Goal: Task Accomplishment & Management: Manage account settings

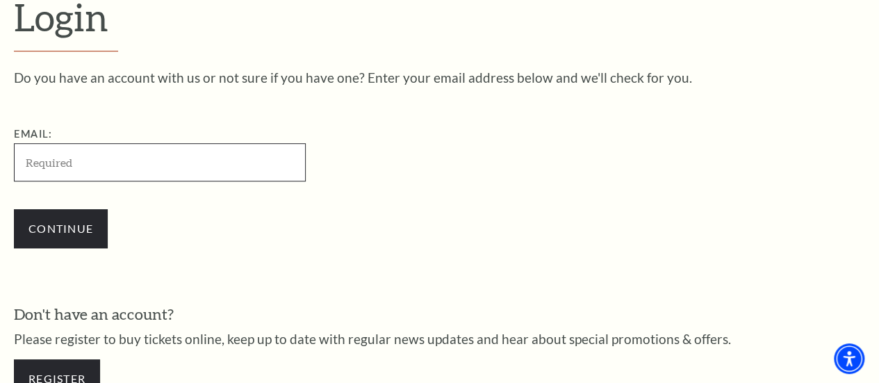
click at [160, 169] on input "Email:" at bounding box center [160, 162] width 292 height 38
click at [190, 172] on input "Email:" at bounding box center [160, 162] width 292 height 38
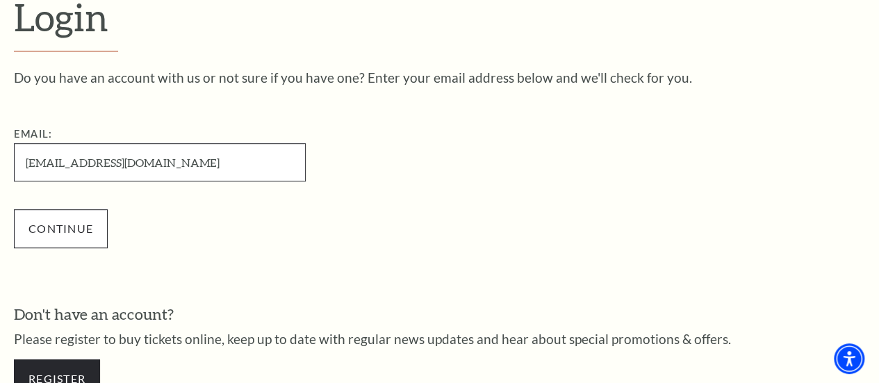
type input "richardepetty@gmail.com"
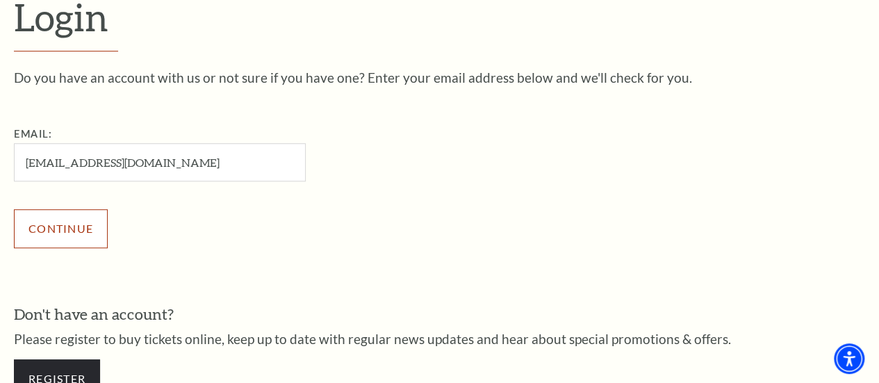
click at [100, 227] on input "Continue" at bounding box center [61, 228] width 94 height 39
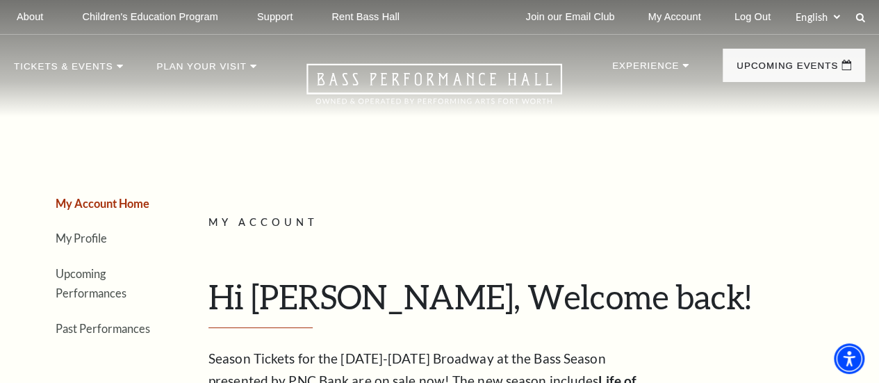
click at [464, 257] on div "My Account Hi Richard, Welcome back! My Account Home My Profile Upcoming Perfor…" at bounding box center [531, 271] width 646 height 114
click at [389, 245] on div "My Account Hi Richard, Welcome back! My Account Home My Profile Upcoming Perfor…" at bounding box center [531, 271] width 646 height 114
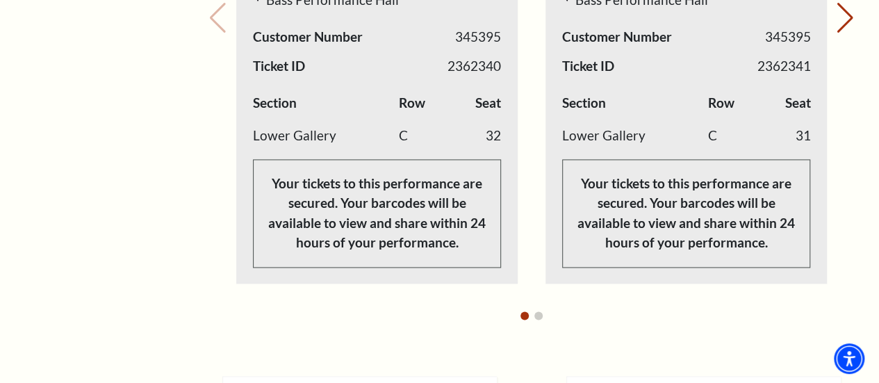
scroll to position [889, 0]
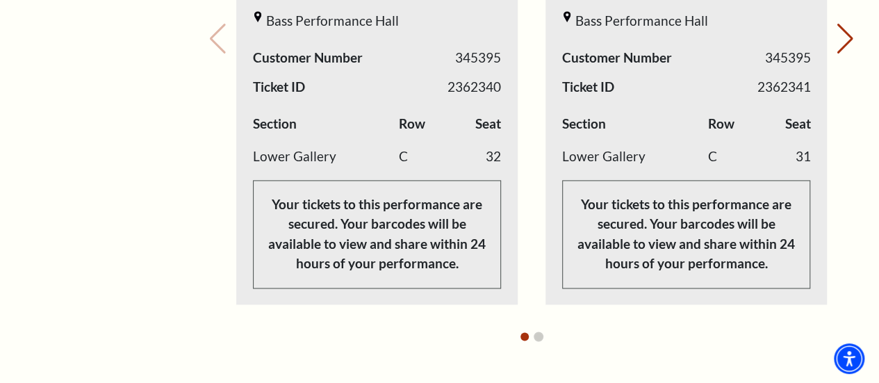
click at [538, 332] on button "Go to slide 2" at bounding box center [538, 336] width 8 height 8
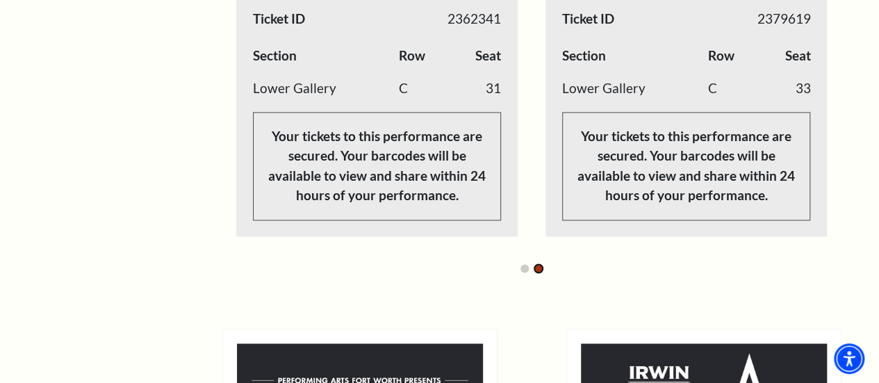
scroll to position [1000, 0]
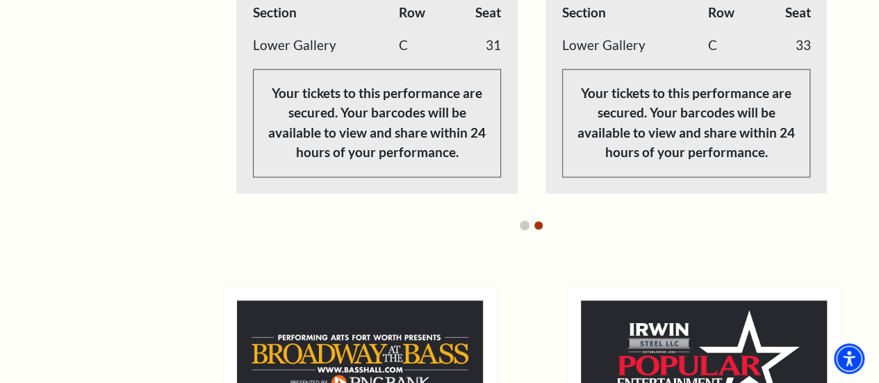
click at [522, 221] on button "Go to slide 1" at bounding box center [524, 225] width 8 height 8
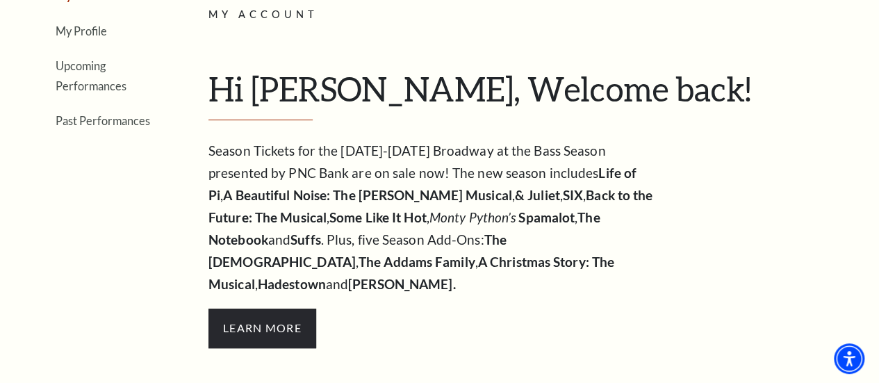
scroll to position [167, 0]
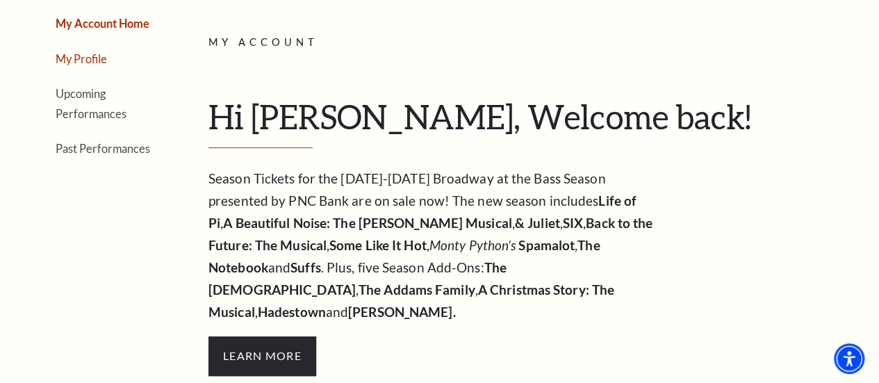
click at [92, 65] on link "My Profile" at bounding box center [81, 58] width 51 height 13
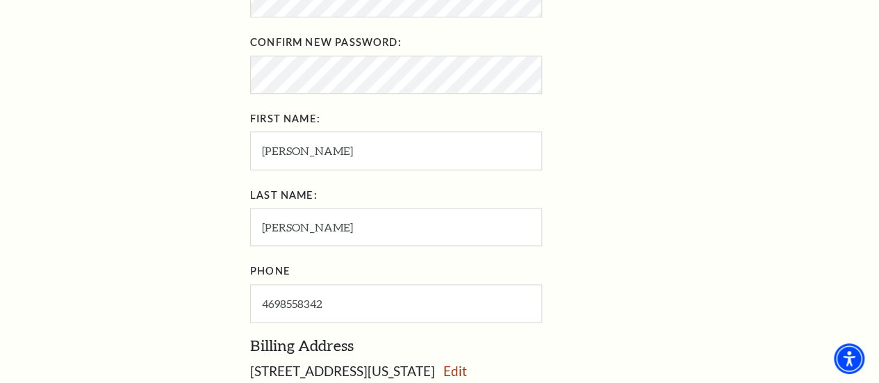
scroll to position [667, 0]
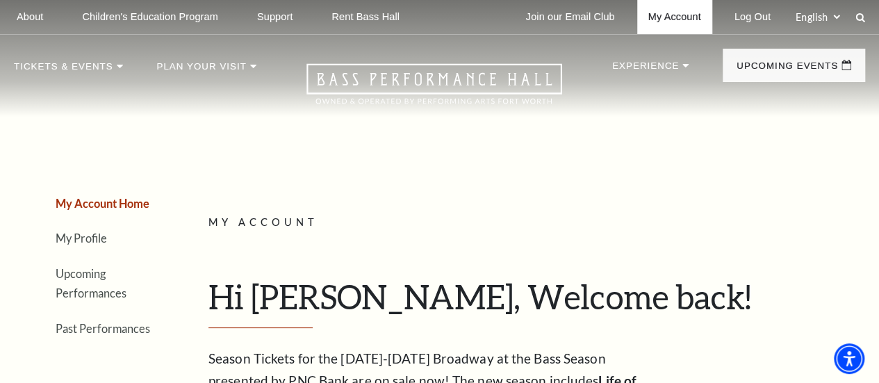
click at [657, 17] on link "My Account" at bounding box center [674, 17] width 75 height 34
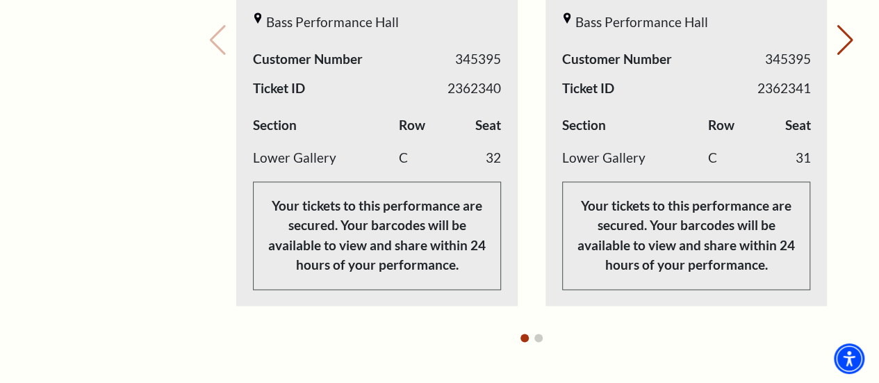
scroll to position [889, 0]
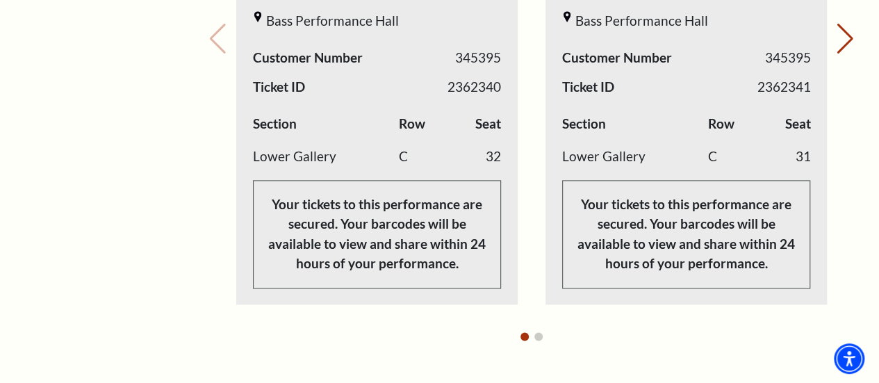
click at [688, 53] on div "Performing Arts Fort Worth Presents A Beautiful Noise Part of the Broadway at t…" at bounding box center [685, 75] width 281 height 445
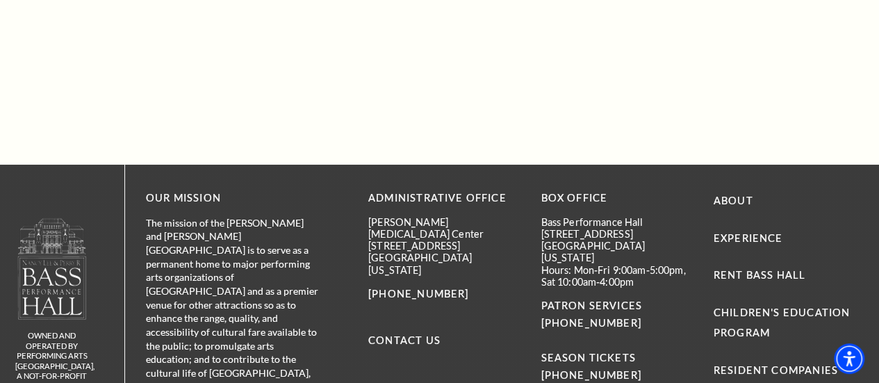
scroll to position [1976, 0]
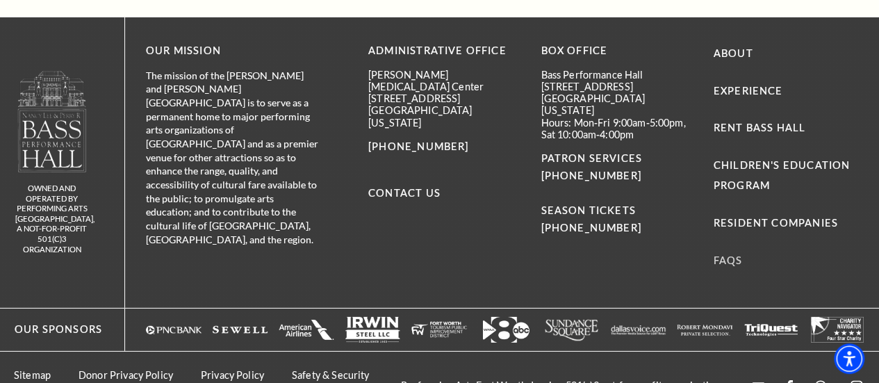
click at [729, 254] on link "FAQs" at bounding box center [728, 260] width 29 height 12
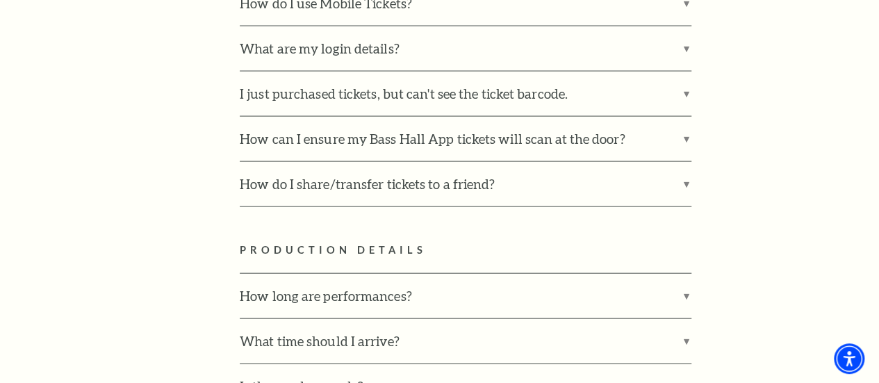
scroll to position [1417, 0]
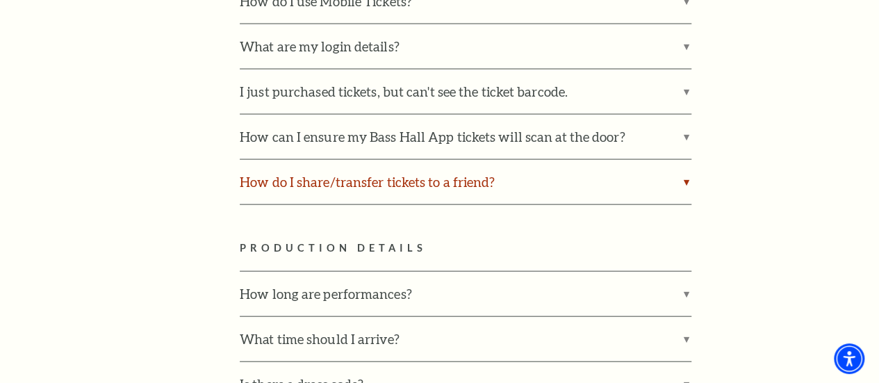
click at [424, 169] on label "How do I share/transfer tickets to a friend?" at bounding box center [466, 182] width 452 height 44
click at [0, 0] on input "How do I share/transfer tickets to a friend?" at bounding box center [0, 0] width 0 height 0
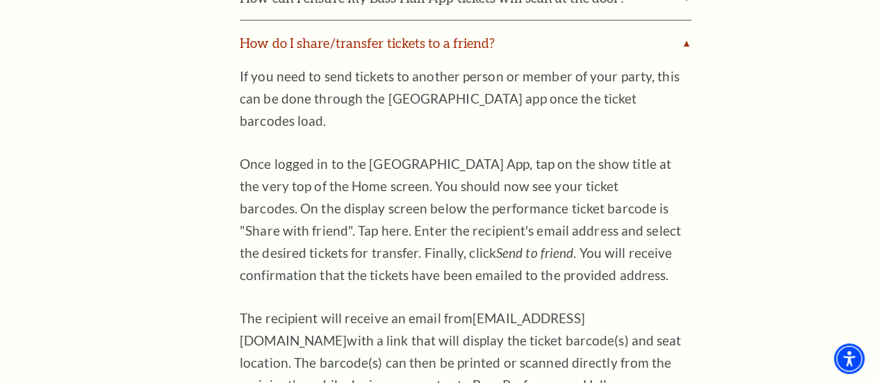
scroll to position [1584, 0]
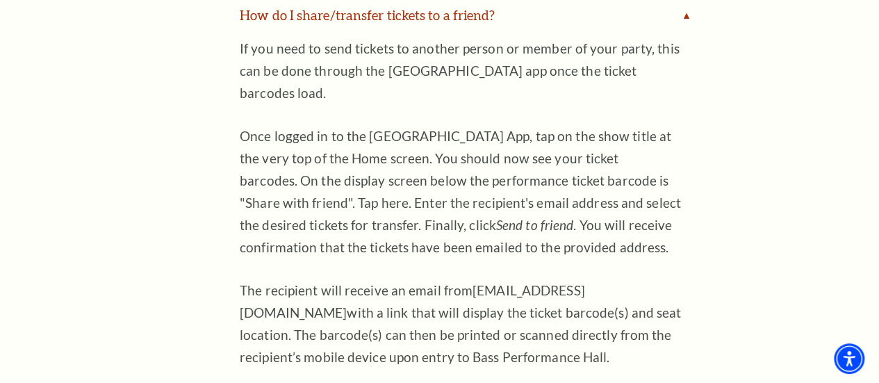
click at [424, 169] on p "Once logged in to the Bass Hall App, tap on the show title at the very top of t…" at bounding box center [466, 191] width 452 height 133
click at [537, 321] on p "The recipient will receive an email from support@instantencore.com with a link …" at bounding box center [466, 323] width 452 height 89
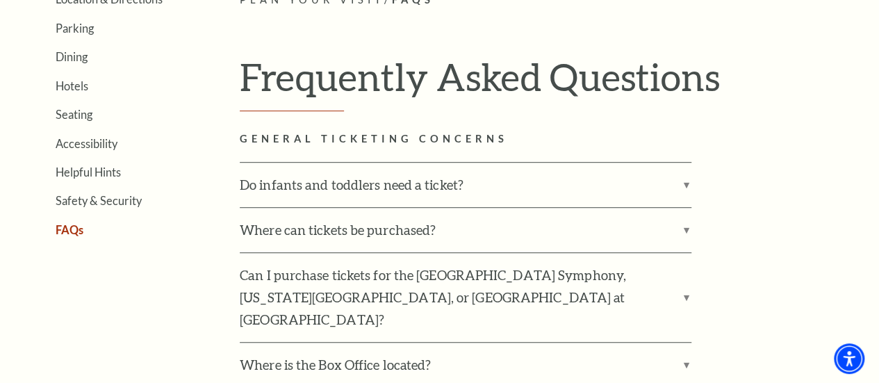
scroll to position [361, 0]
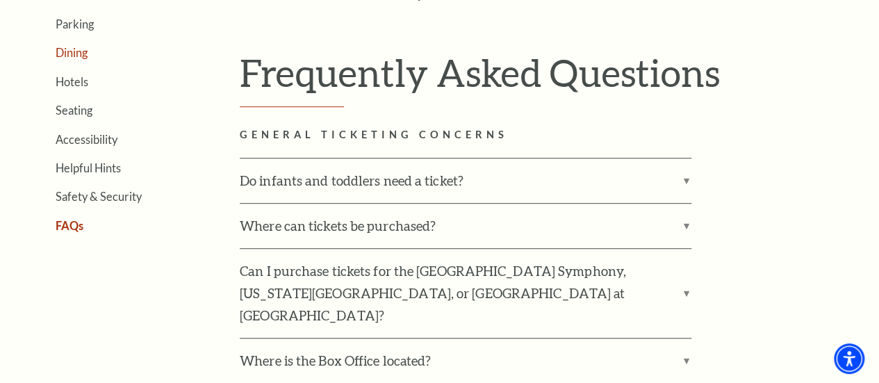
click at [69, 58] on link "Dining" at bounding box center [72, 52] width 32 height 13
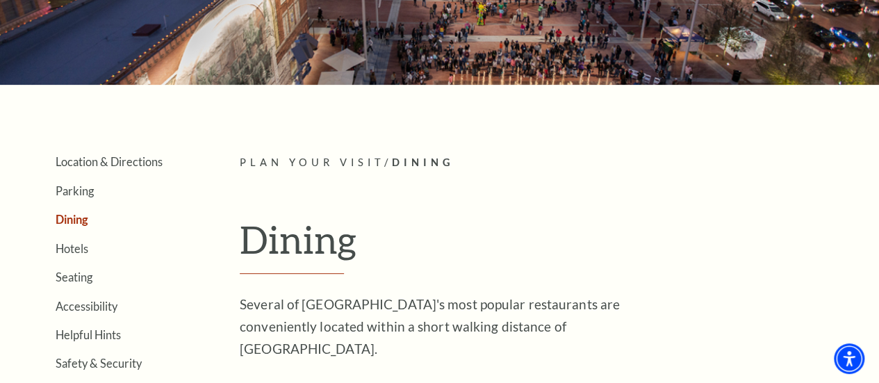
scroll to position [167, 0]
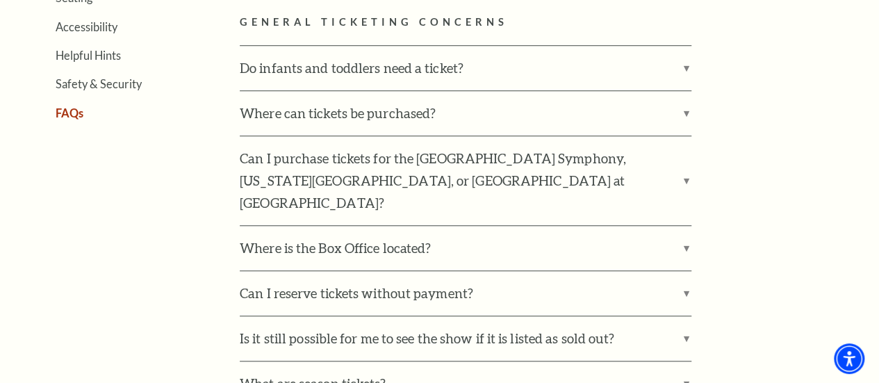
scroll to position [472, 0]
click at [76, 119] on link "FAQs" at bounding box center [70, 114] width 28 height 13
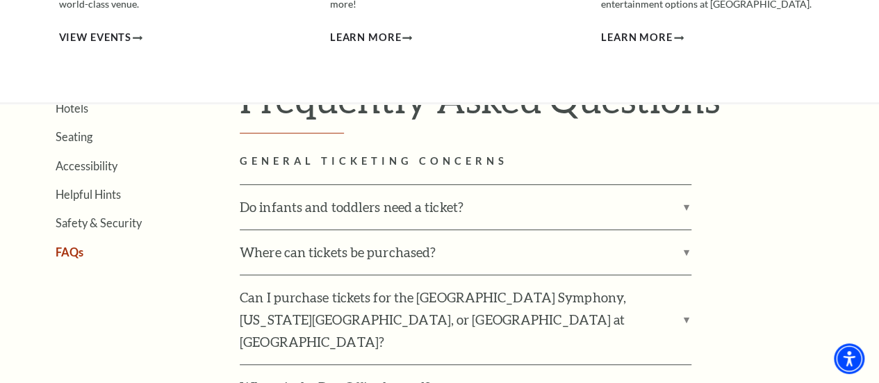
scroll to position [333, 0]
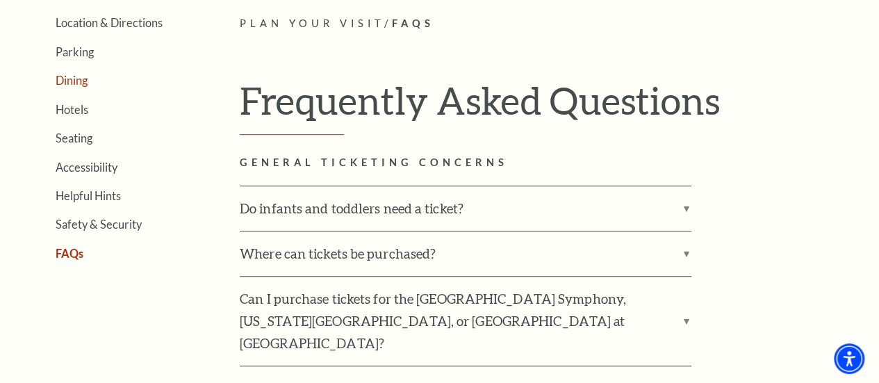
click at [72, 75] on link "Dining" at bounding box center [72, 80] width 32 height 13
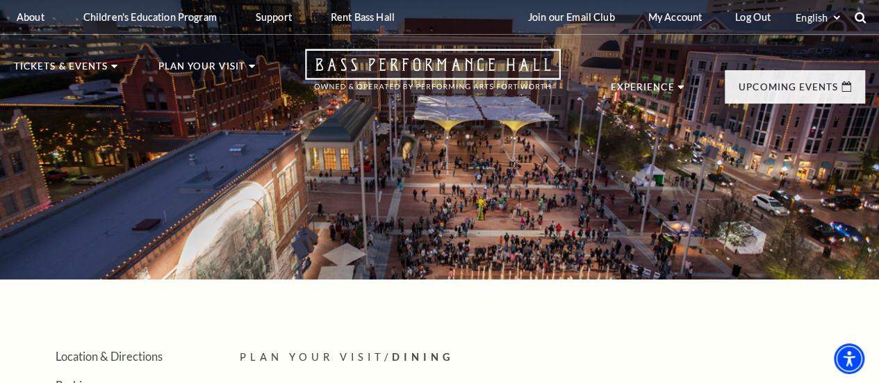
click at [860, 22] on icon at bounding box center [860, 17] width 13 height 13
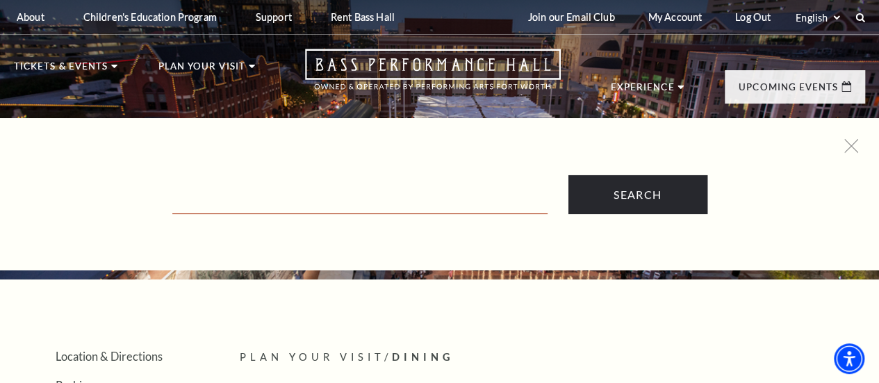
click at [337, 195] on input "Text field" at bounding box center [359, 199] width 375 height 28
type input "reefund"
click at [568, 175] on input "Search" at bounding box center [637, 194] width 139 height 39
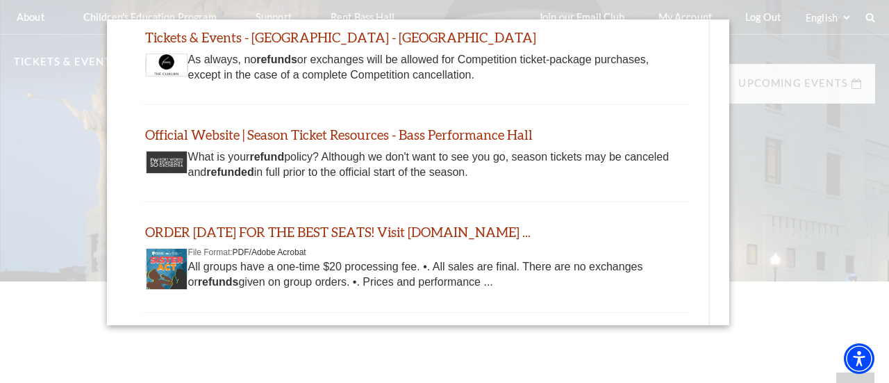
scroll to position [723, 0]
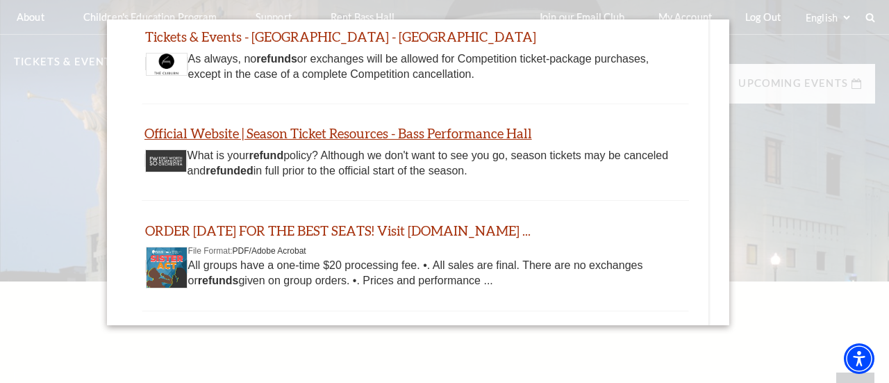
click at [385, 135] on link "Official Website | Season Ticket Resources - Bass Performance Hall" at bounding box center [339, 133] width 388 height 16
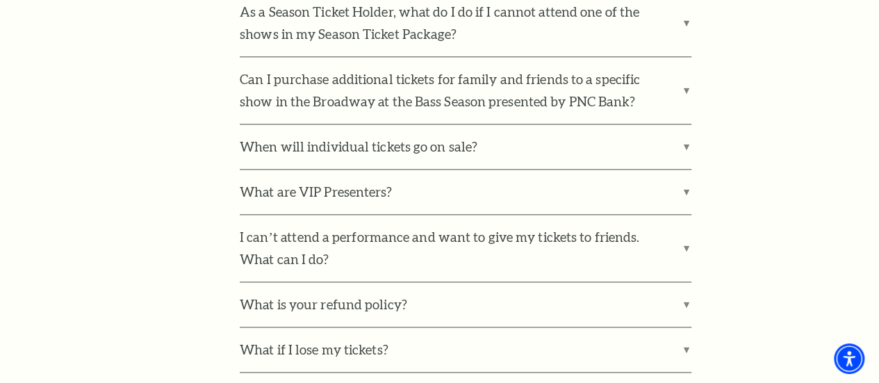
scroll to position [861, 0]
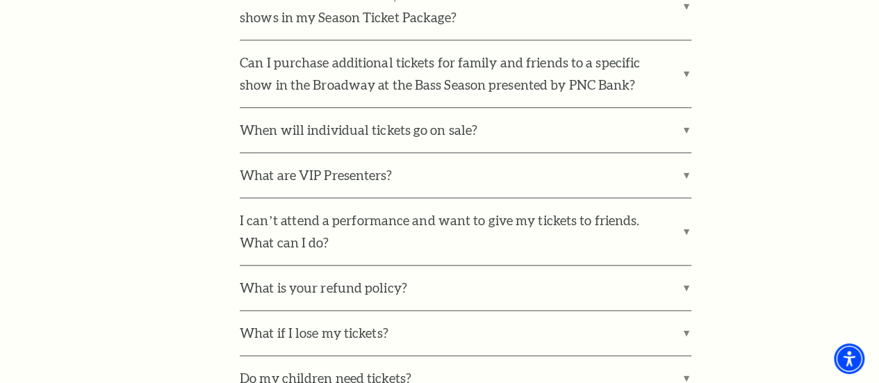
click at [385, 135] on label "When will individual tickets go on sale?" at bounding box center [466, 130] width 452 height 44
click at [0, 0] on input "When will individual tickets go on sale?" at bounding box center [0, 0] width 0 height 0
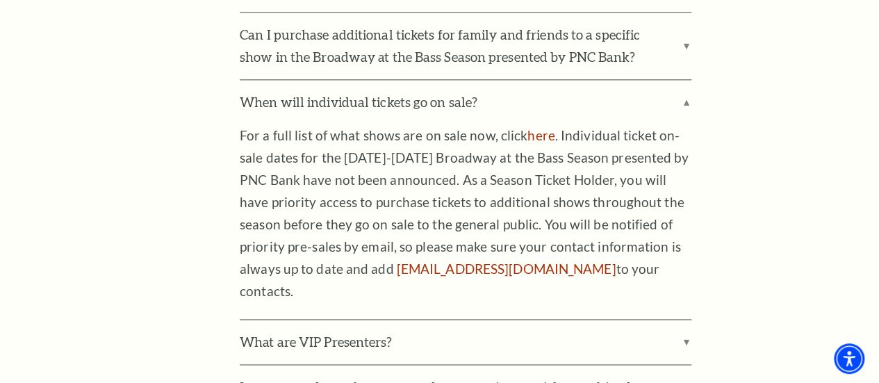
scroll to position [917, 0]
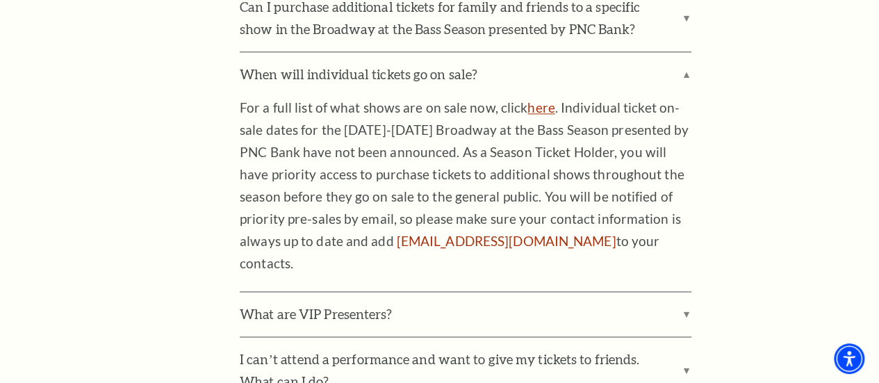
click at [542, 108] on link "here" at bounding box center [540, 107] width 27 height 16
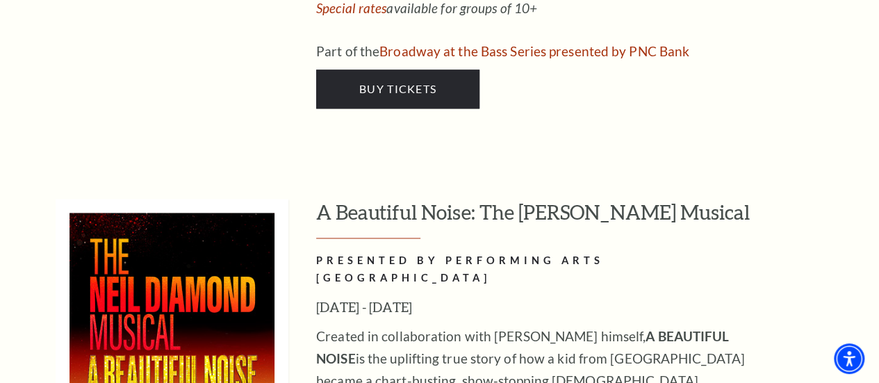
scroll to position [3502, 0]
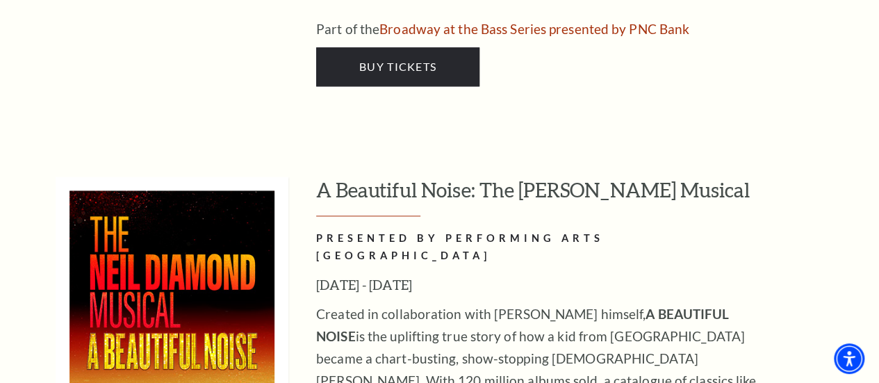
scroll to position [3567, 0]
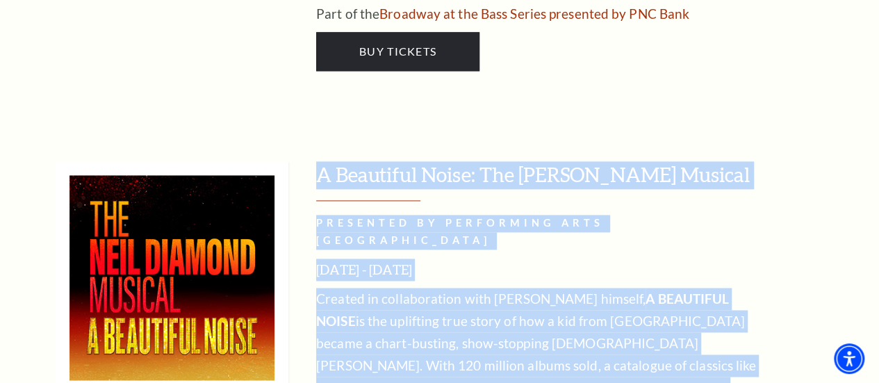
drag, startPoint x: 314, startPoint y: 153, endPoint x: 693, endPoint y: 314, distance: 412.2
click at [693, 314] on div "A Beautiful Noise: The Neil Diamond Musical PRESENTED BY PERFORMING ARTS FORT W…" at bounding box center [460, 379] width 809 height 436
copy div "A Beautiful Noise: The Neil Diamond Musical PRESENTED BY PERFORMING ARTS FORT W…"
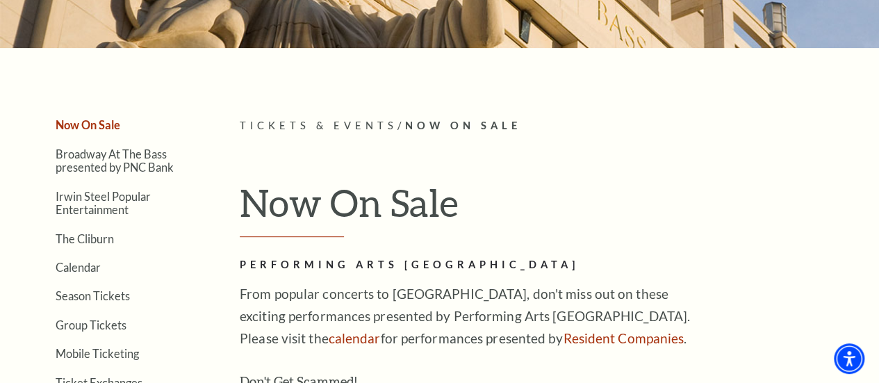
scroll to position [0, 0]
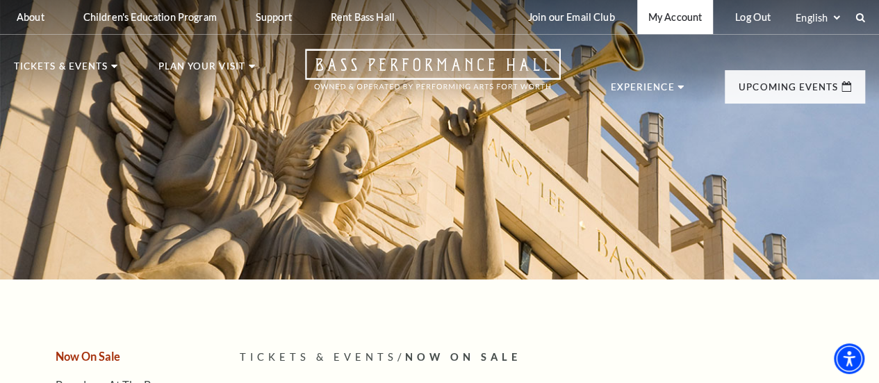
click at [685, 22] on link "My Account" at bounding box center [675, 17] width 76 height 34
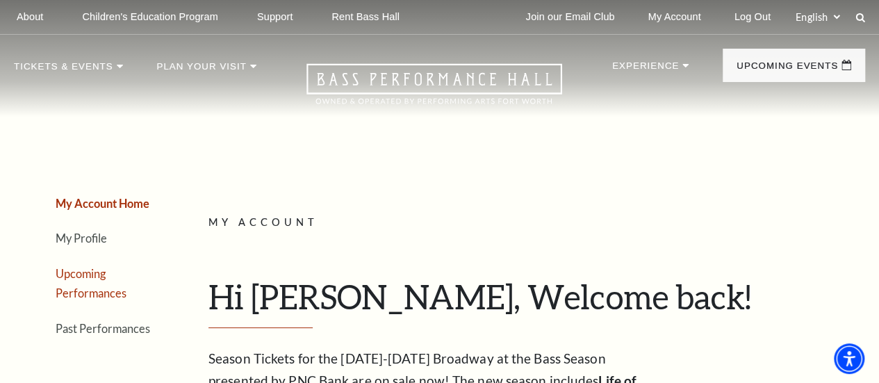
click at [88, 298] on link "Upcoming Performances" at bounding box center [91, 283] width 71 height 33
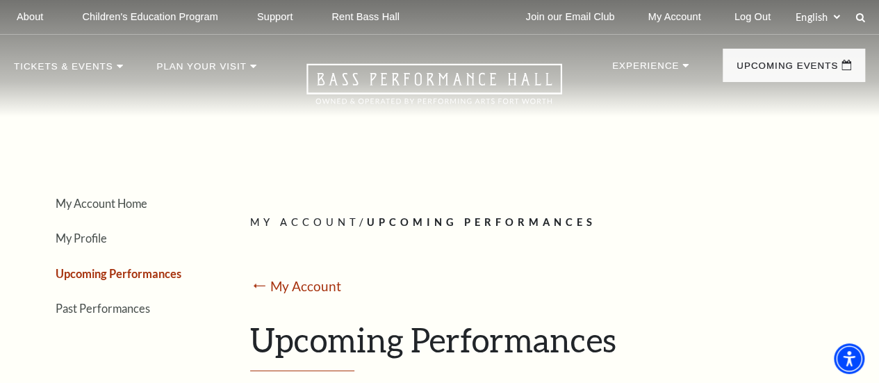
drag, startPoint x: 259, startPoint y: 252, endPoint x: 267, endPoint y: 268, distance: 18.3
click at [267, 268] on div "My Account / Upcoming Performances ⭠ My Account Upcoming Performances" at bounding box center [552, 293] width 604 height 158
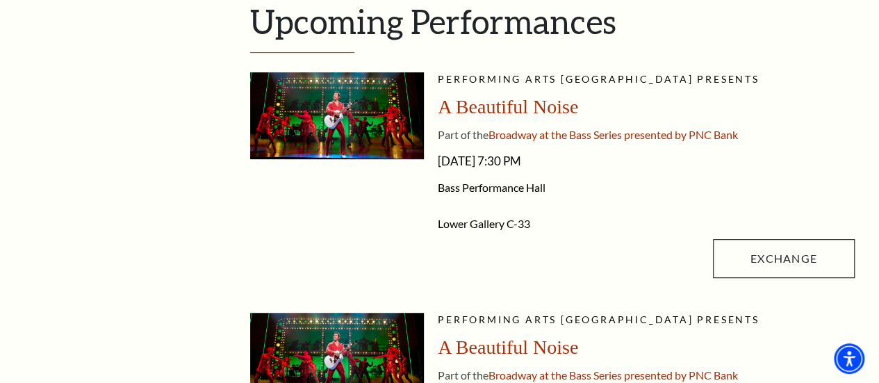
scroll to position [278, 0]
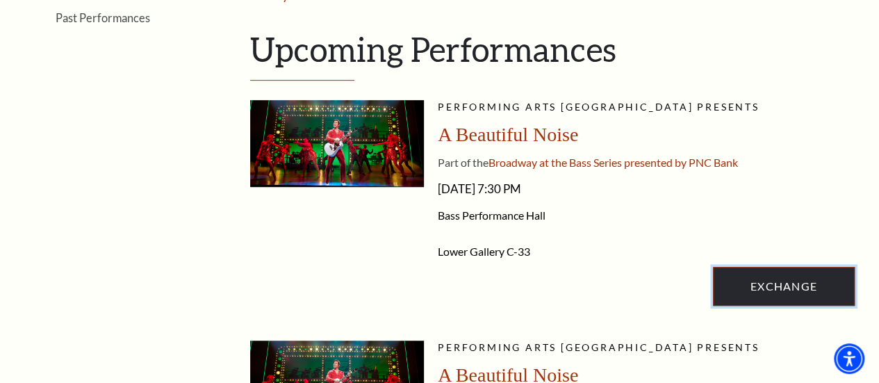
click at [786, 290] on link "Exchange" at bounding box center [784, 286] width 142 height 39
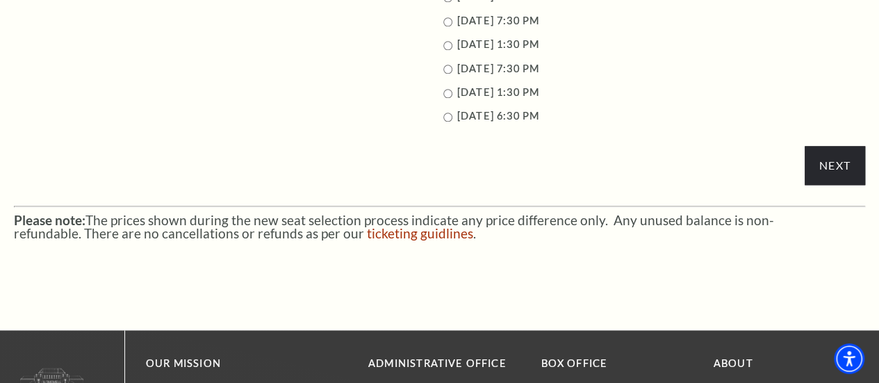
scroll to position [834, 0]
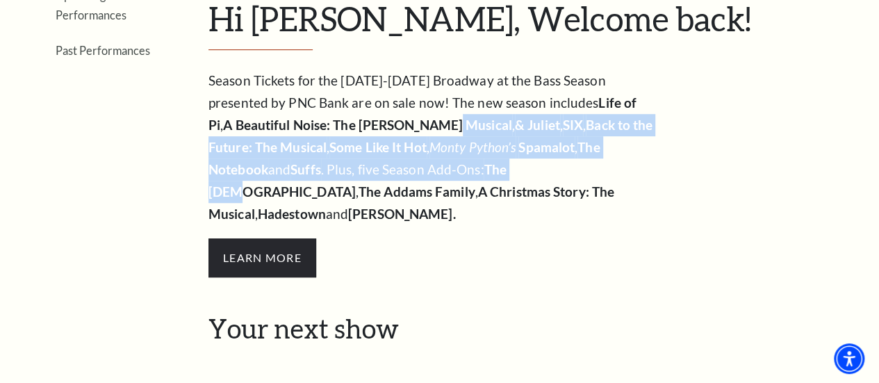
drag, startPoint x: 358, startPoint y: 120, endPoint x: 421, endPoint y: 176, distance: 83.7
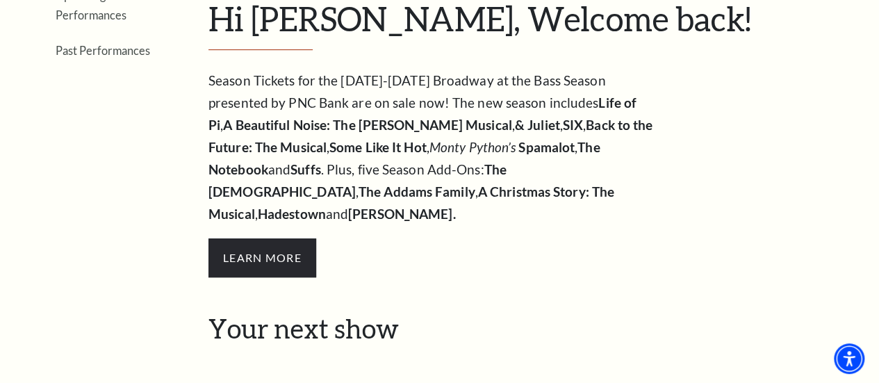
click at [752, 174] on div "Season Tickets for the 2025-2026 Broadway at the Bass Season presented by PNC B…" at bounding box center [531, 190] width 646 height 243
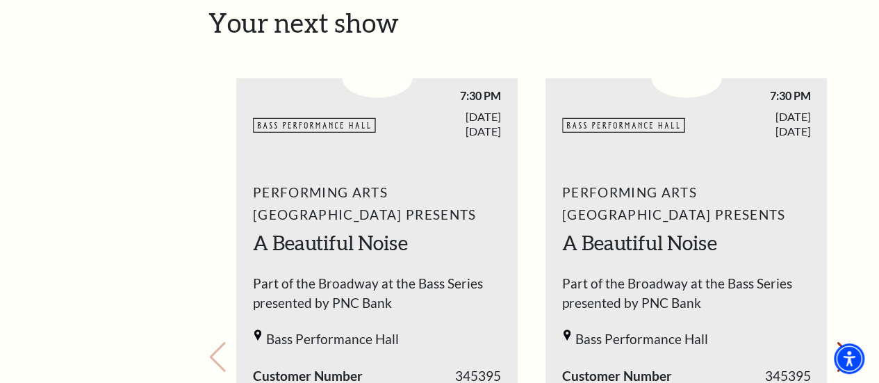
scroll to position [639, 0]
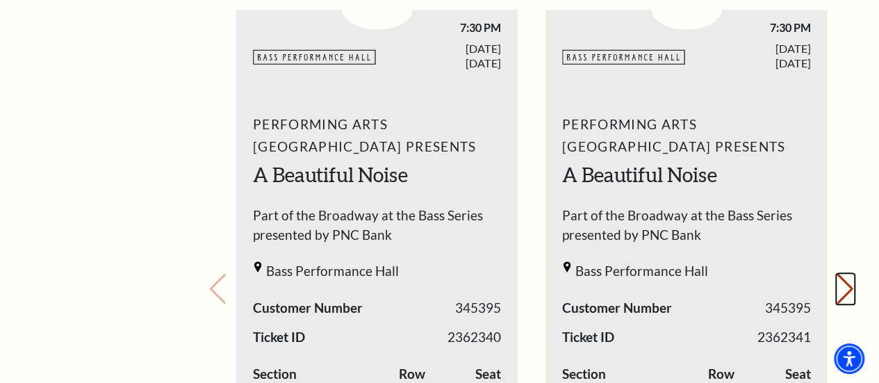
click at [850, 277] on button "Next slide." at bounding box center [845, 289] width 19 height 31
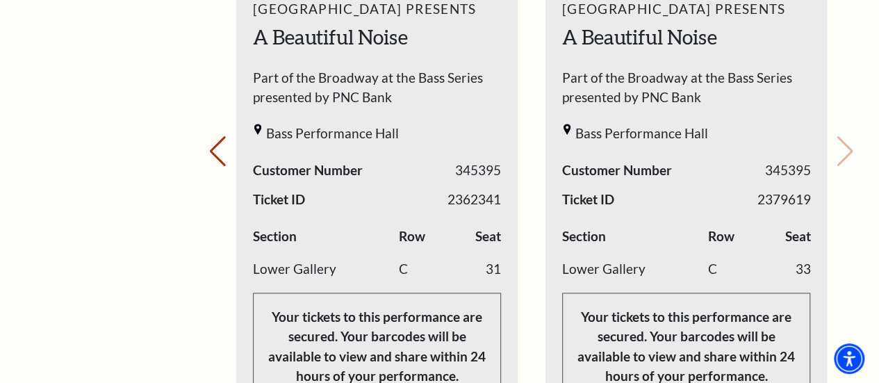
scroll to position [778, 0]
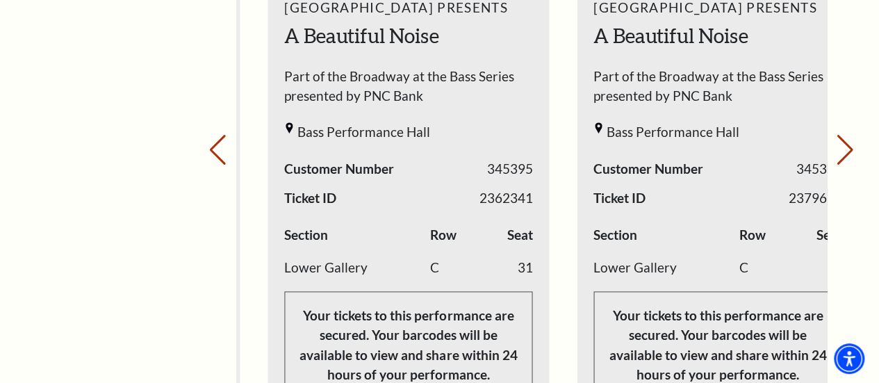
click at [595, 265] on div "Performing Arts Fort Worth Presents A Beautiful Noise Part of the Broadway at t…" at bounding box center [717, 187] width 281 height 445
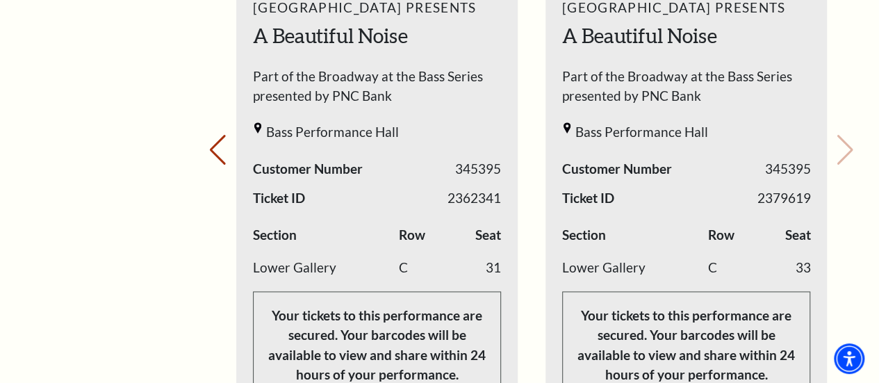
click at [579, 254] on td "Lower Gallery" at bounding box center [635, 268] width 146 height 33
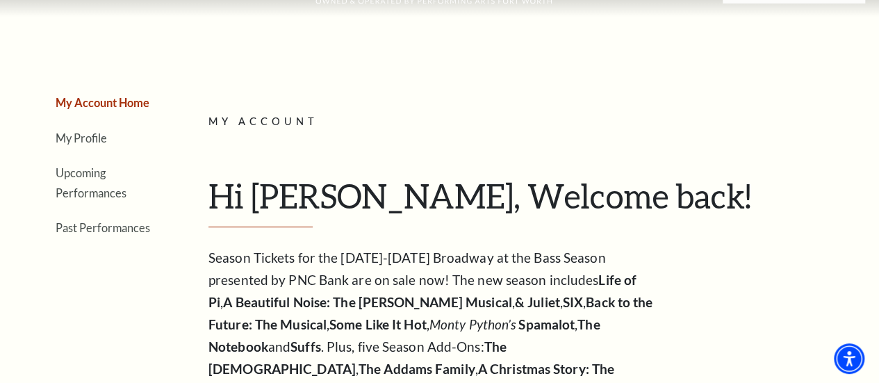
scroll to position [0, 0]
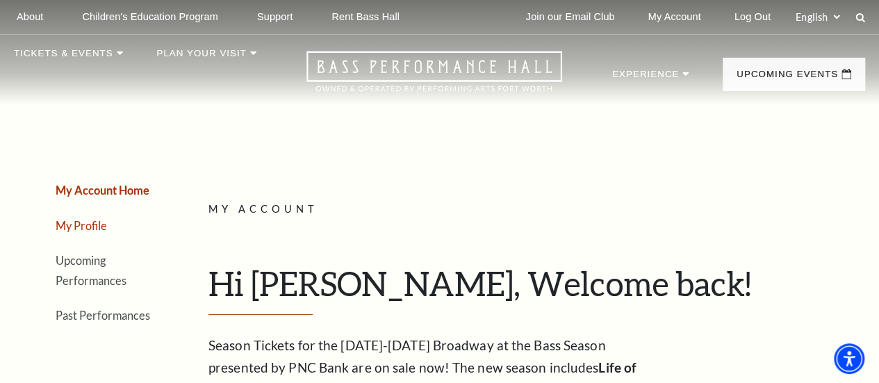
click at [81, 229] on link "My Profile" at bounding box center [81, 225] width 51 height 13
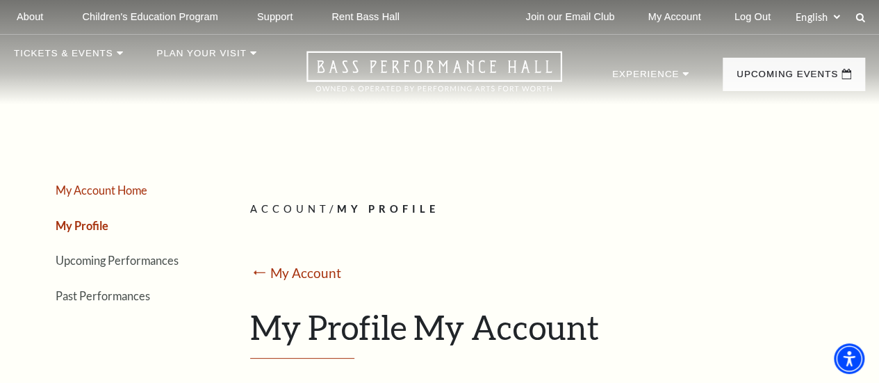
click at [90, 197] on link "My Account Home" at bounding box center [102, 189] width 92 height 13
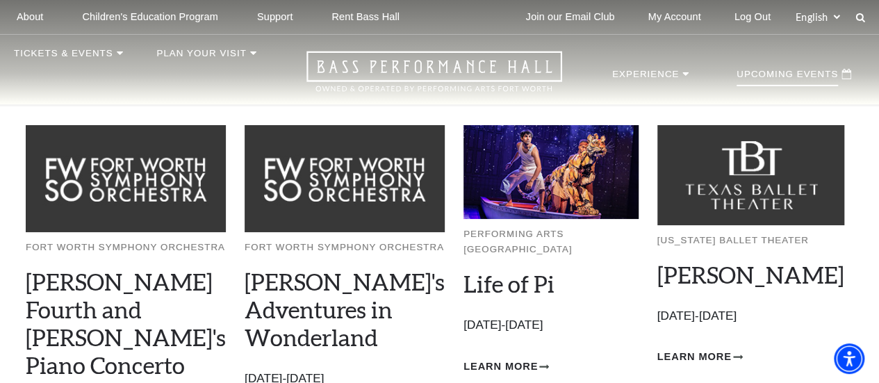
click at [799, 74] on p "Upcoming Events" at bounding box center [786, 77] width 101 height 17
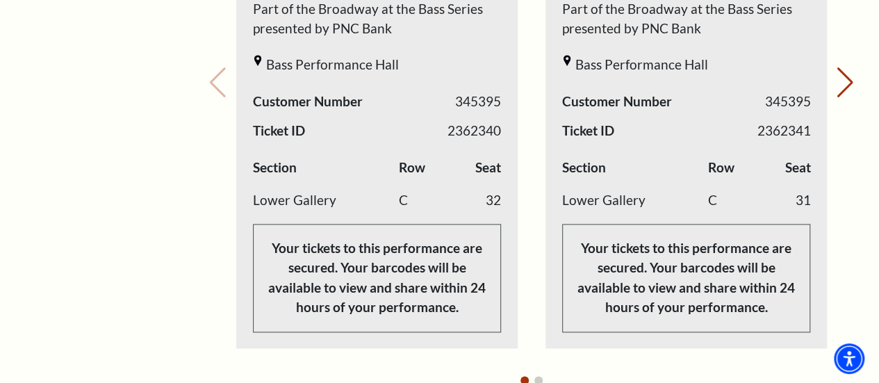
scroll to position [834, 0]
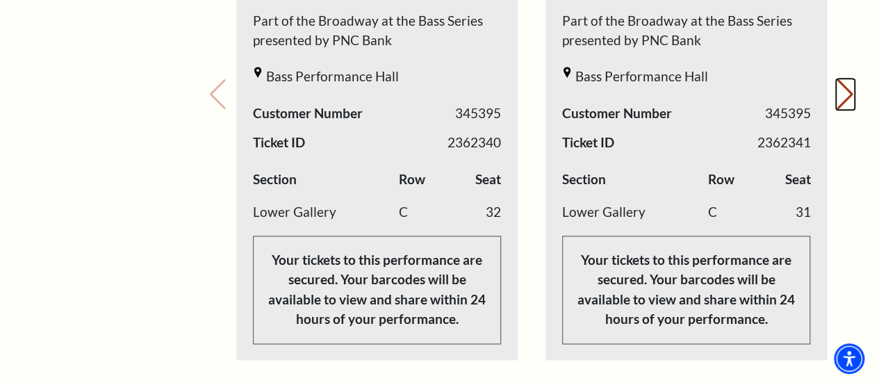
click at [849, 79] on button "Next slide." at bounding box center [845, 94] width 19 height 31
click at [849, 76] on div "Your next show Previous slide. Next slide." at bounding box center [531, 75] width 646 height 663
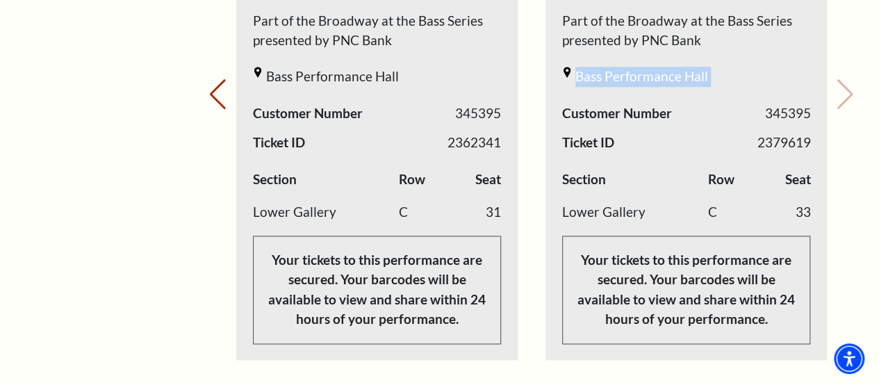
click at [849, 76] on div "Your next show Previous slide. Next slide." at bounding box center [531, 75] width 646 height 663
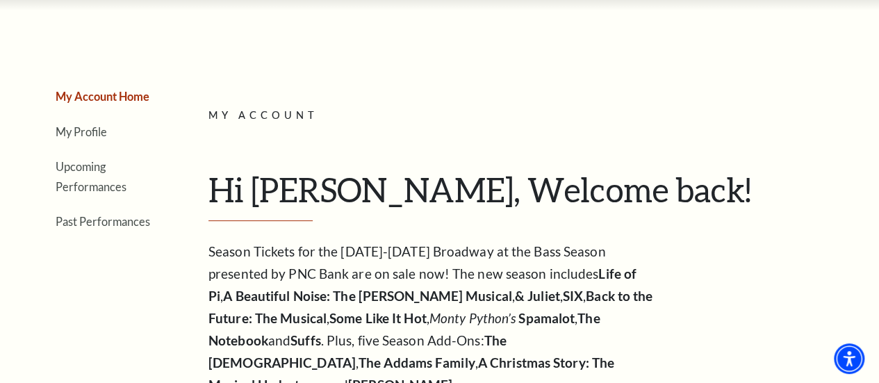
scroll to position [83, 0]
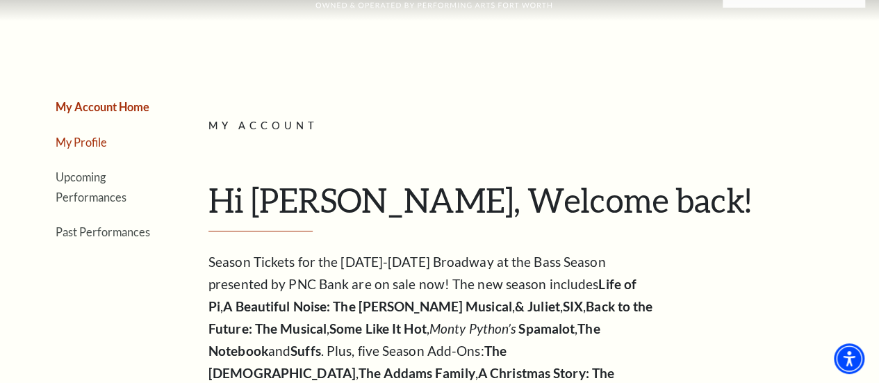
click at [74, 149] on link "My Profile" at bounding box center [81, 141] width 51 height 13
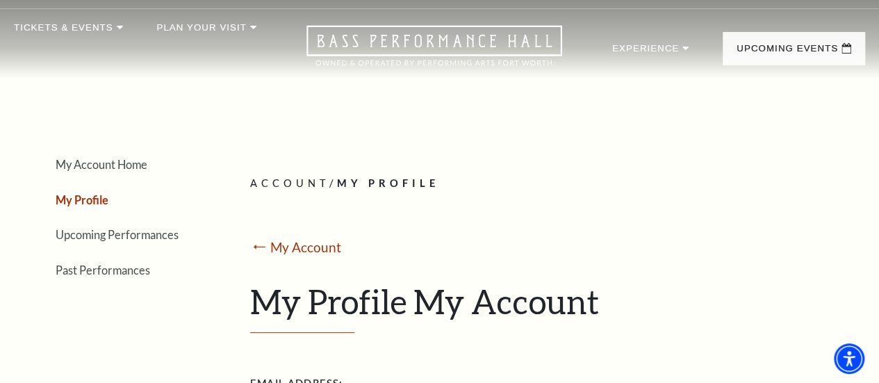
scroll to position [0, 0]
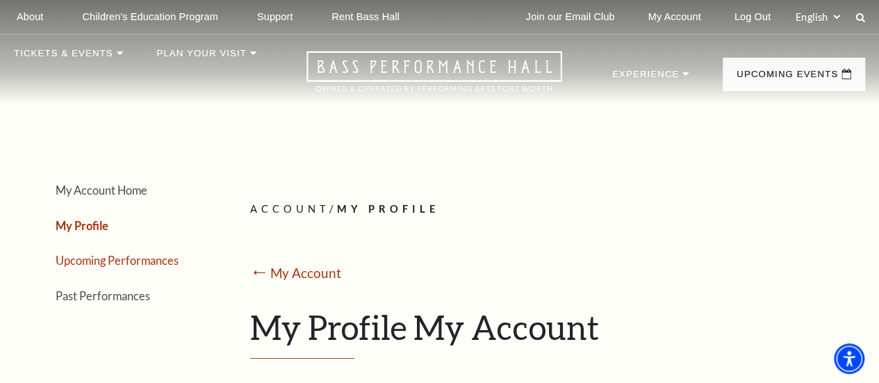
click at [97, 267] on link "Upcoming Performances" at bounding box center [117, 260] width 123 height 13
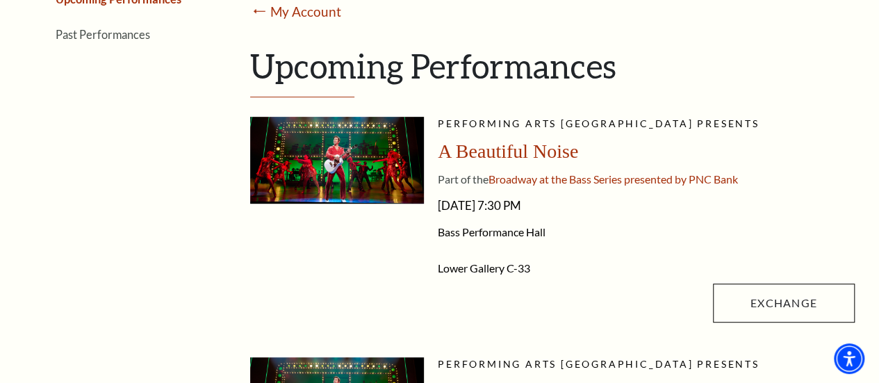
scroll to position [222, 0]
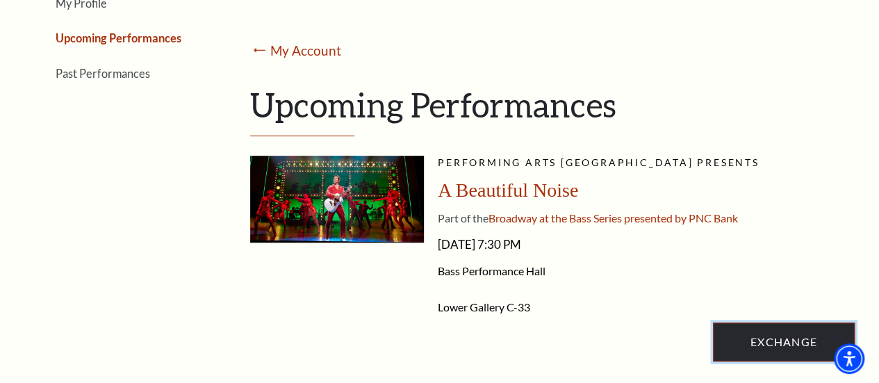
click at [752, 361] on link "Exchange" at bounding box center [784, 341] width 142 height 39
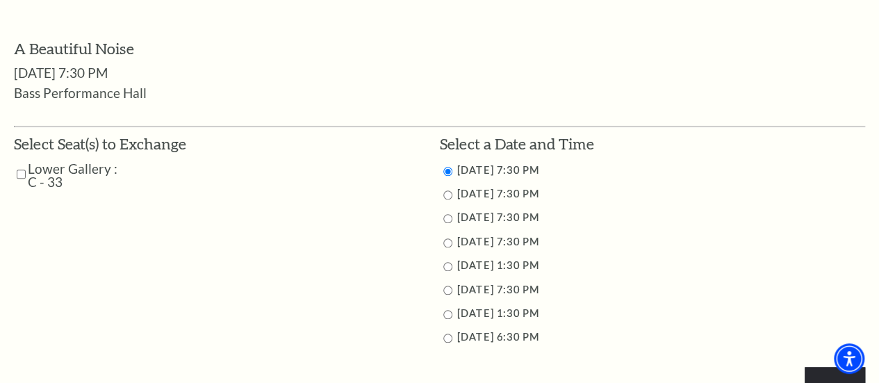
scroll to position [556, 0]
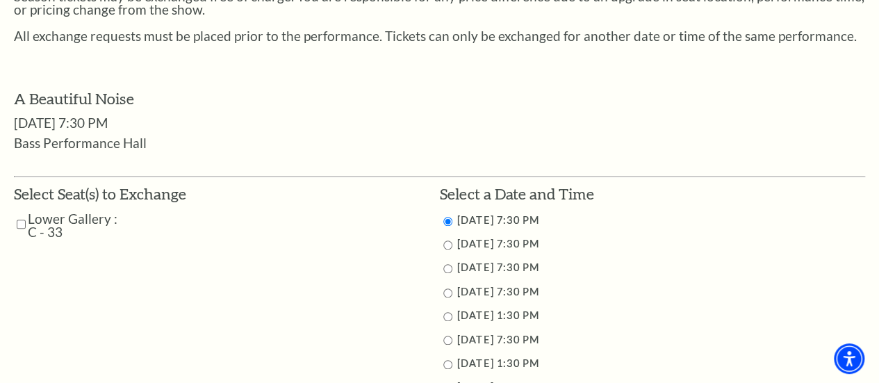
click at [49, 213] on label "Lower Gallery : C - 33" at bounding box center [75, 225] width 94 height 26
copy tbody "Lower Gallery : C - 33"
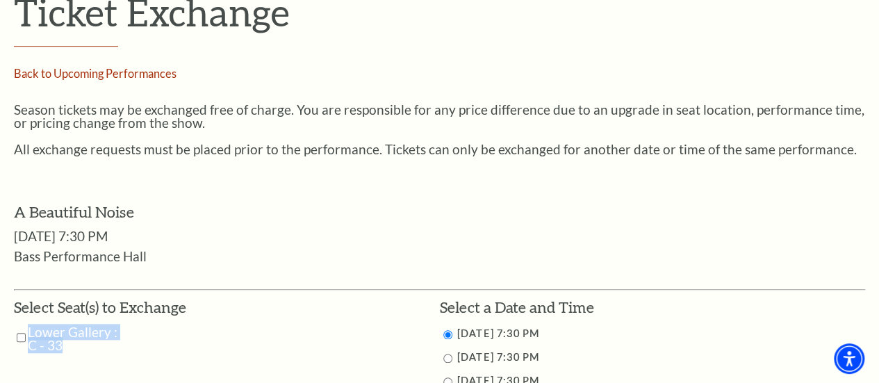
scroll to position [0, 0]
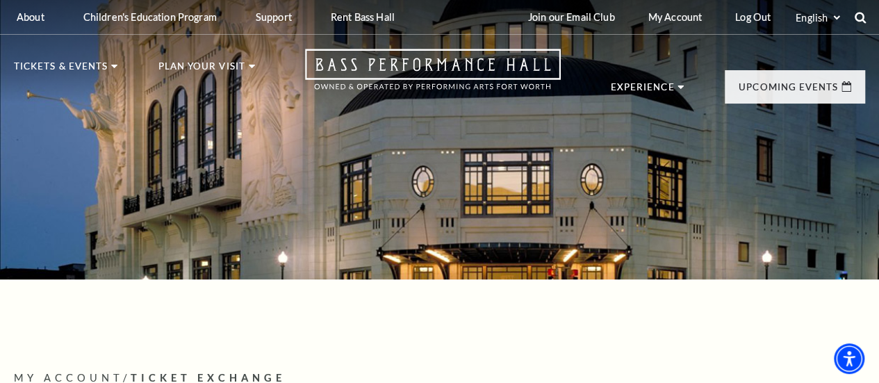
click at [864, 13] on icon at bounding box center [860, 17] width 13 height 13
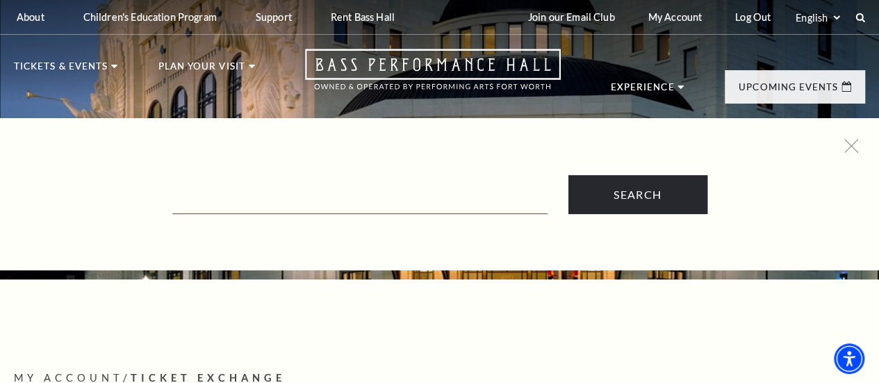
click at [492, 195] on input "Text field" at bounding box center [359, 199] width 375 height 28
type input "seating"
click at [568, 175] on input "Search" at bounding box center [637, 194] width 139 height 39
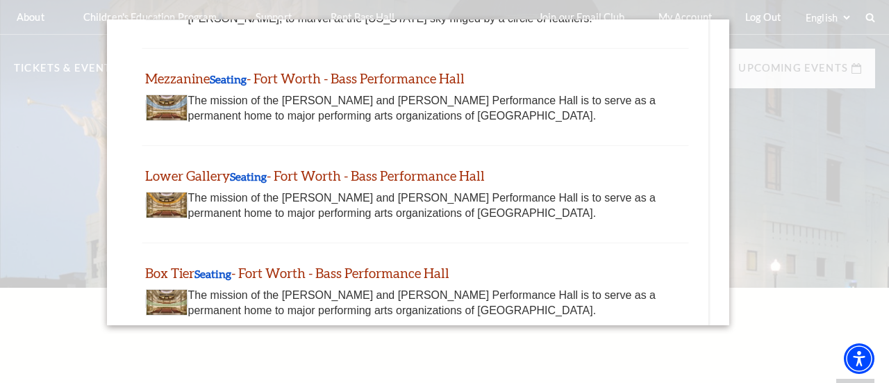
scroll to position [132, 0]
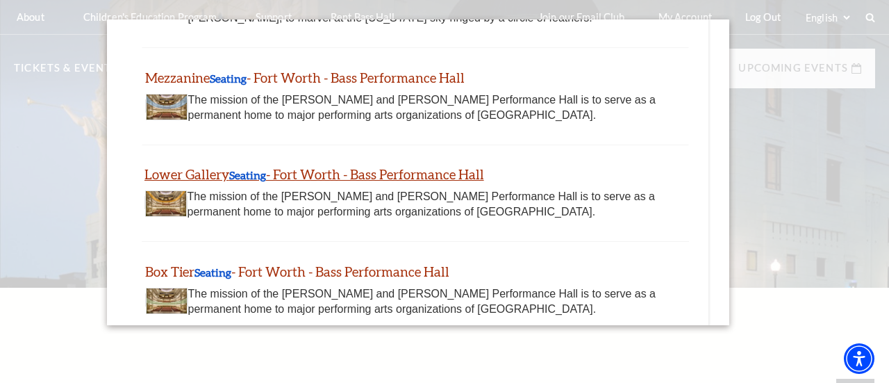
click at [395, 174] on link "Lower Gallery Seating - Fort Worth - Bass Performance Hall" at bounding box center [315, 174] width 340 height 16
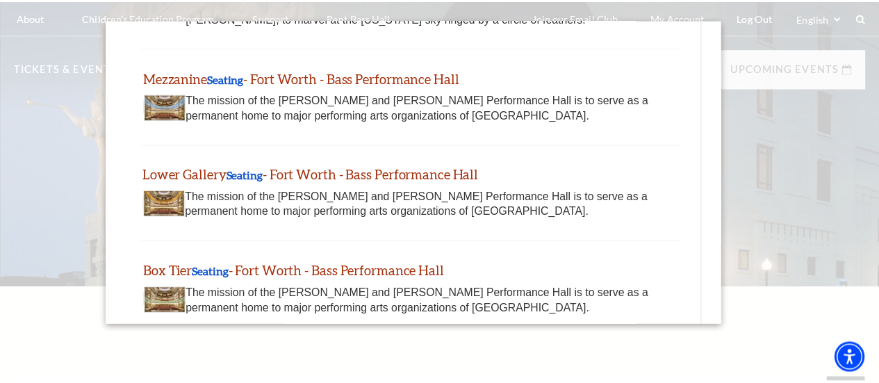
scroll to position [0, 0]
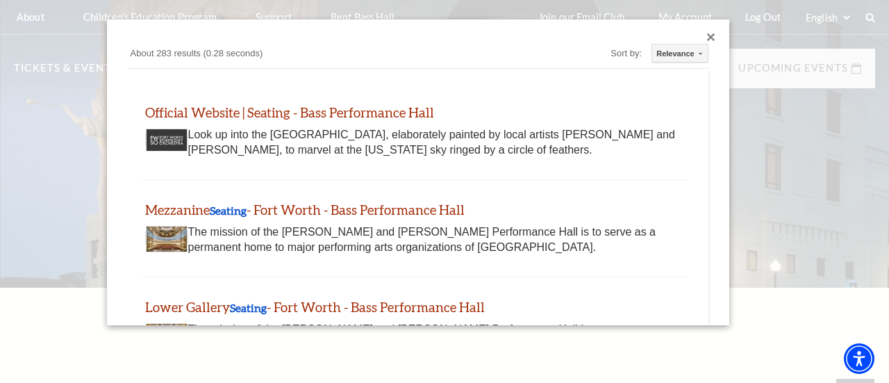
click at [707, 38] on div "Close dialog" at bounding box center [711, 37] width 8 height 8
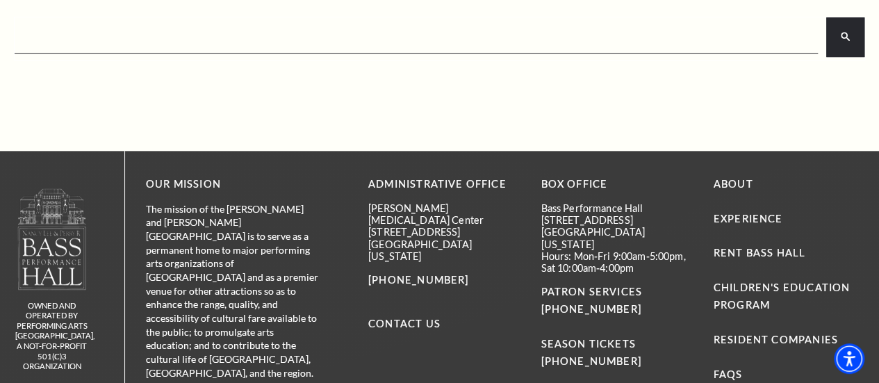
scroll to position [354, 0]
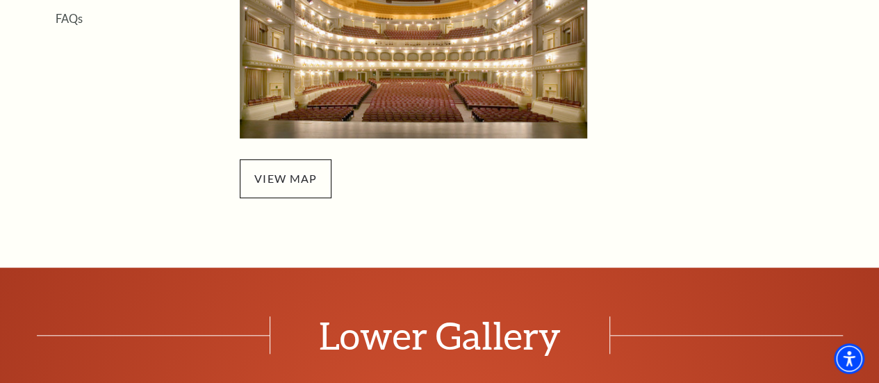
scroll to position [563, 0]
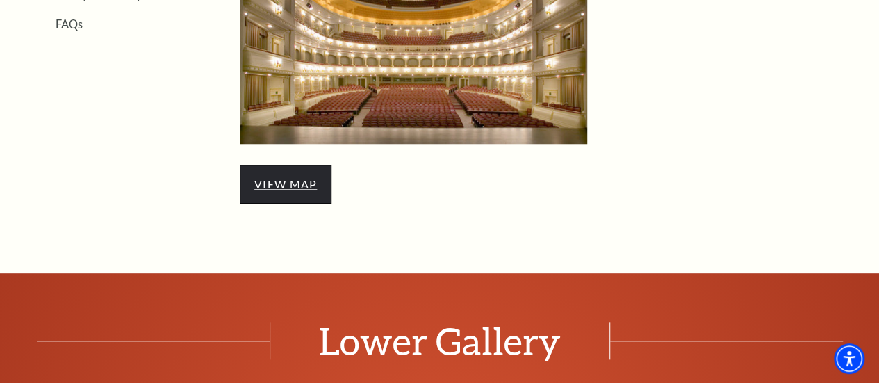
click at [308, 188] on link "view map" at bounding box center [285, 183] width 63 height 13
click at [296, 190] on link "view map" at bounding box center [285, 183] width 63 height 13
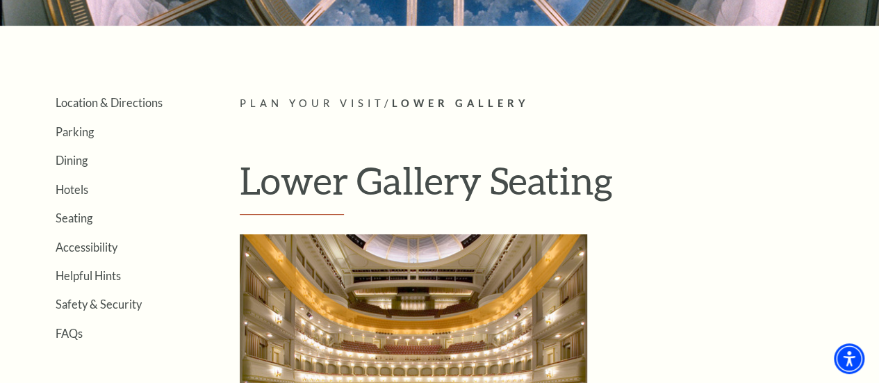
scroll to position [230, 0]
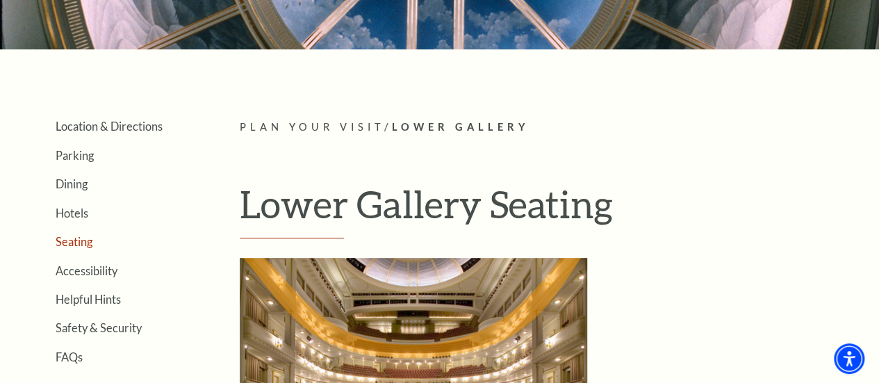
click at [76, 240] on link "Seating" at bounding box center [74, 241] width 37 height 13
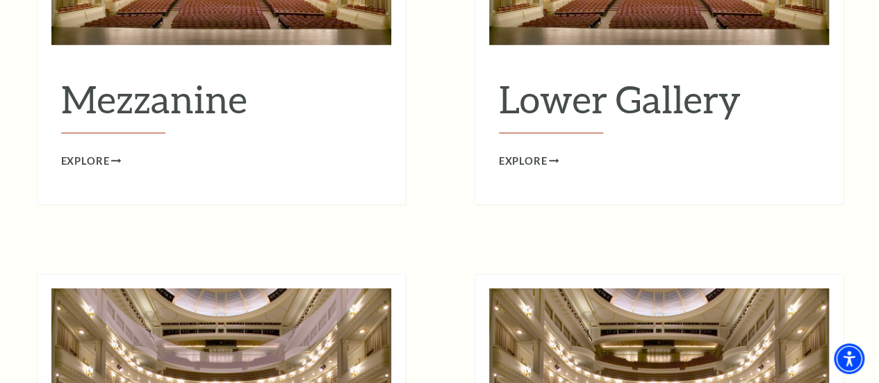
scroll to position [1970, 0]
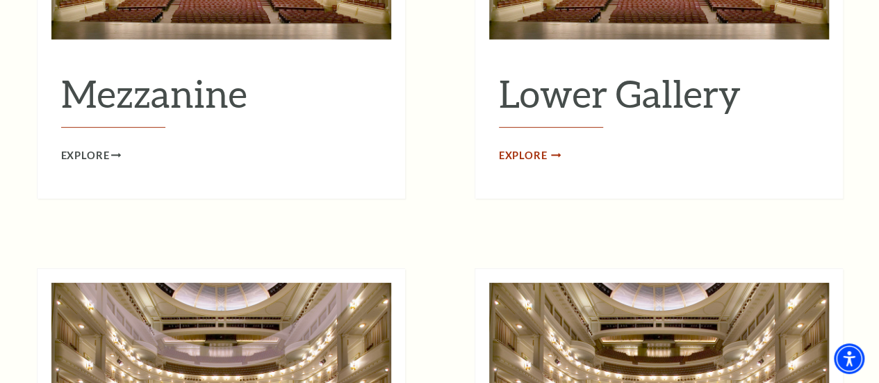
click at [536, 147] on span "Explore" at bounding box center [523, 155] width 49 height 17
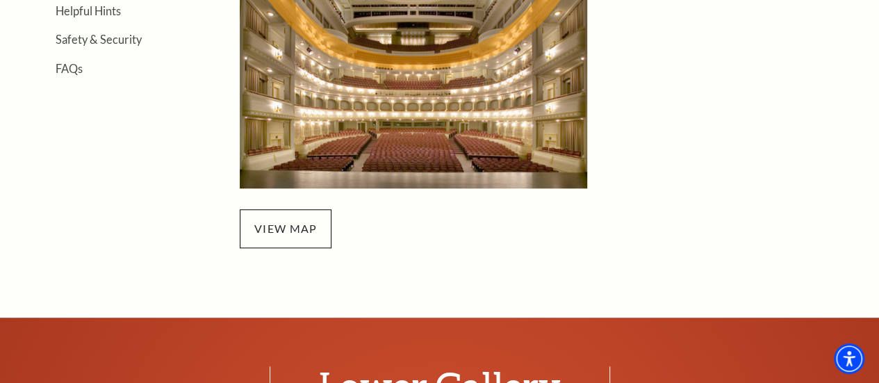
scroll to position [522, 0]
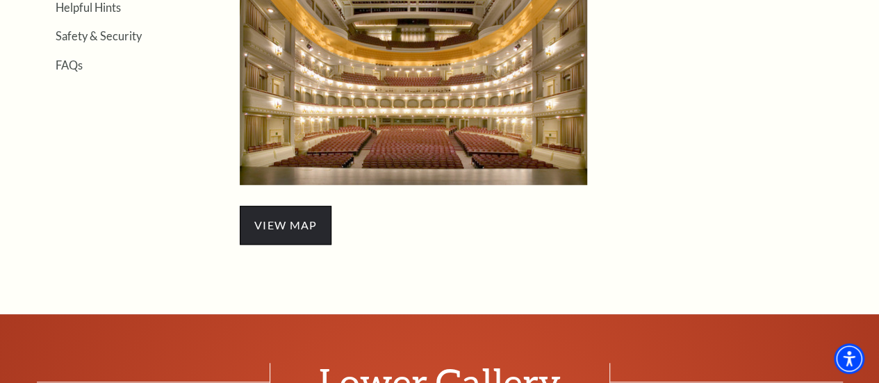
click at [280, 238] on span "view map" at bounding box center [286, 225] width 92 height 39
click at [290, 227] on link "view map" at bounding box center [285, 224] width 63 height 13
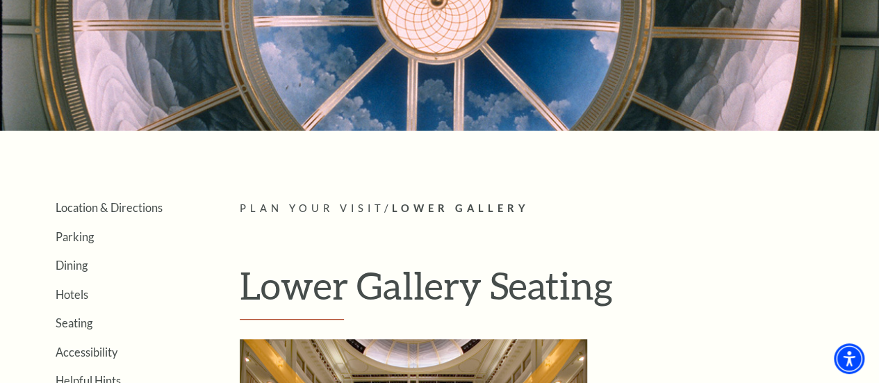
scroll to position [0, 0]
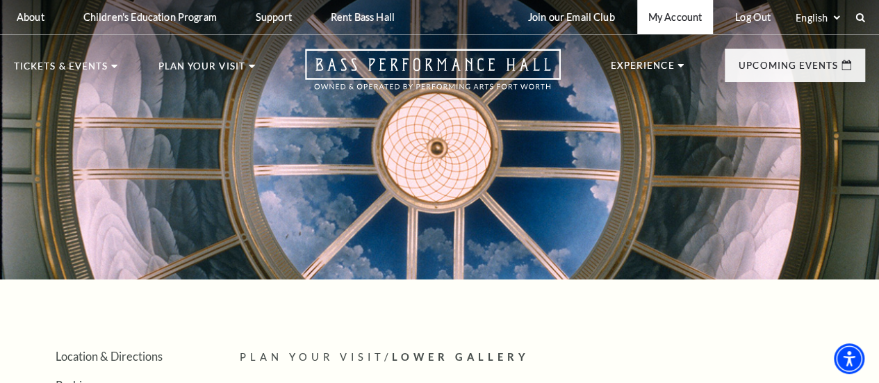
click at [679, 6] on link "My Account" at bounding box center [675, 17] width 76 height 34
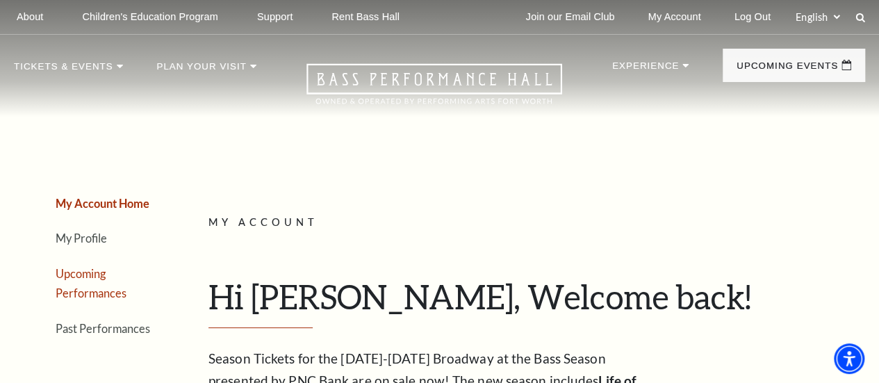
click at [86, 300] on link "Upcoming Performances" at bounding box center [91, 283] width 71 height 33
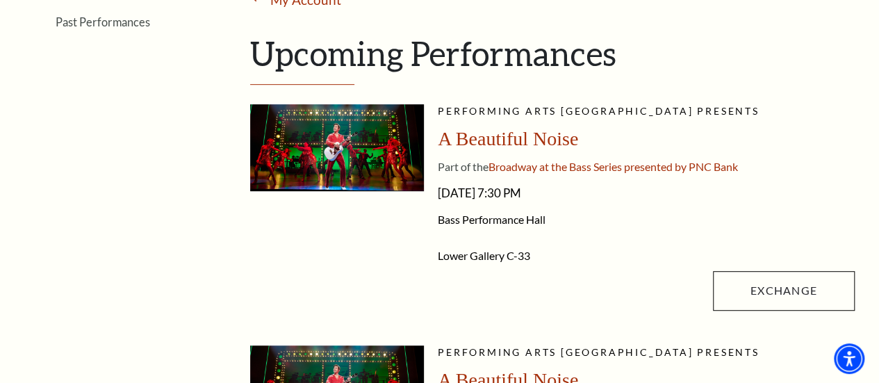
scroll to position [283, 0]
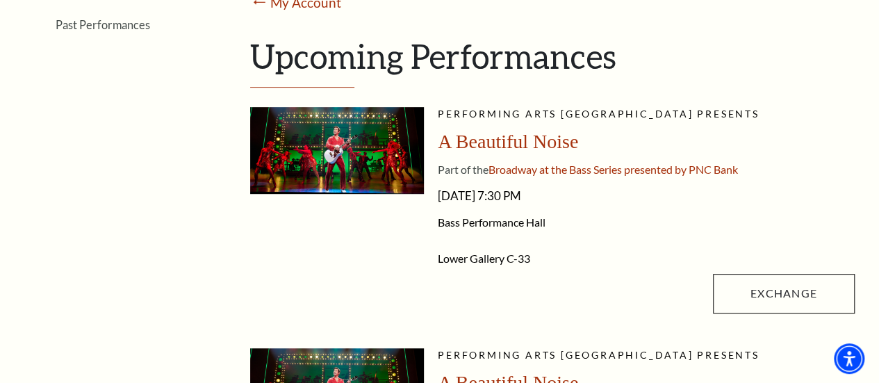
drag, startPoint x: 437, startPoint y: 148, endPoint x: 642, endPoint y: 253, distance: 230.2
click at [642, 253] on li "Performing Arts [GEOGRAPHIC_DATA] presents A Beautiful Noise Part of the Broadw…" at bounding box center [552, 213] width 604 height 213
copy div "A Beautiful Noise Part of the Broadway at the Bass Series presented by PNC Bank…"
